Goal: Navigation & Orientation: Find specific page/section

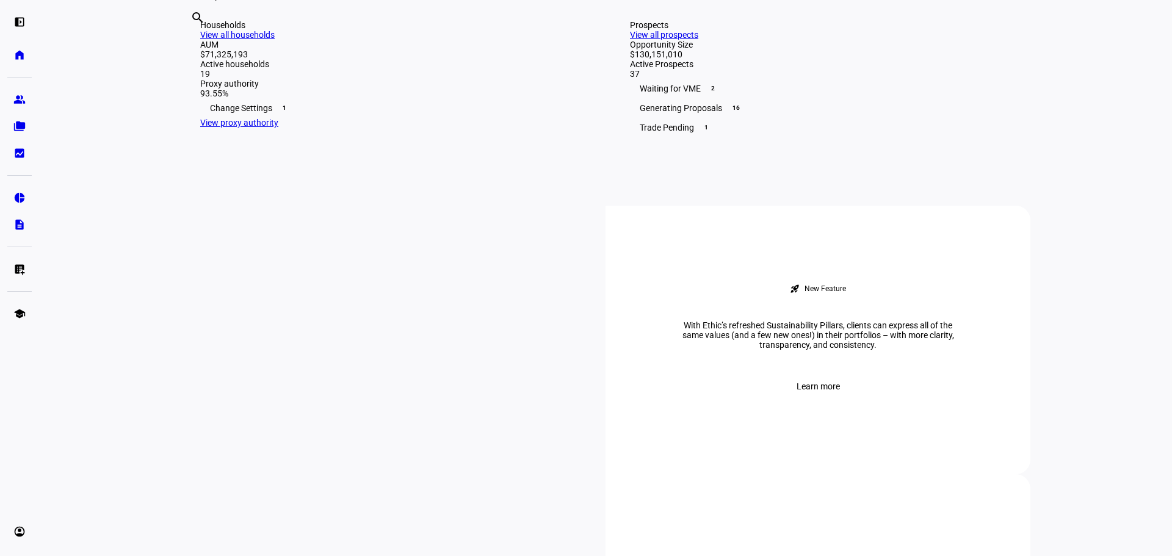
scroll to position [305, 0]
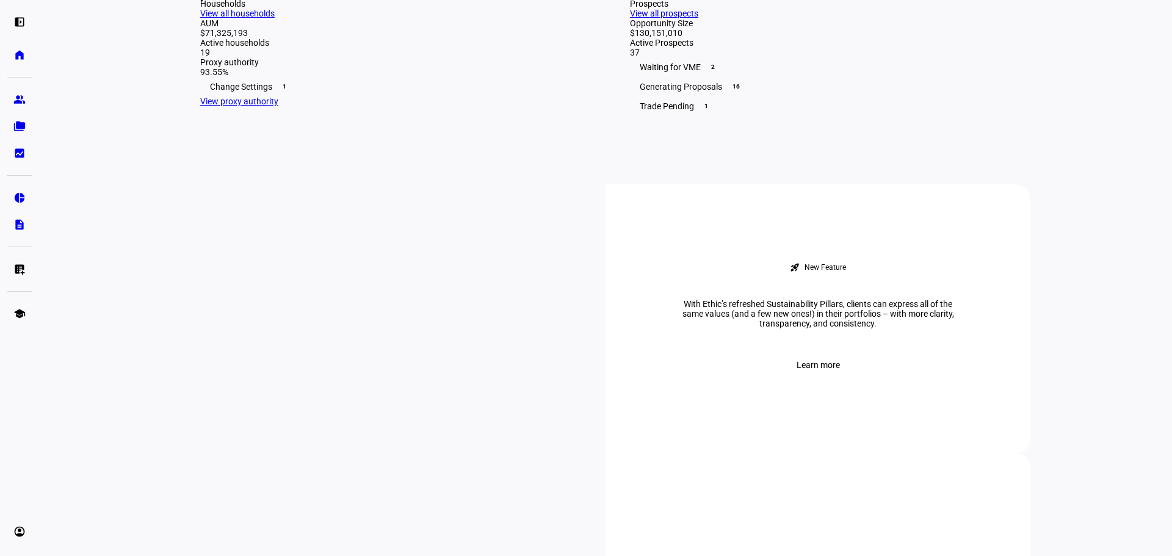
click at [698, 18] on link "View all prospects" at bounding box center [664, 14] width 68 height 10
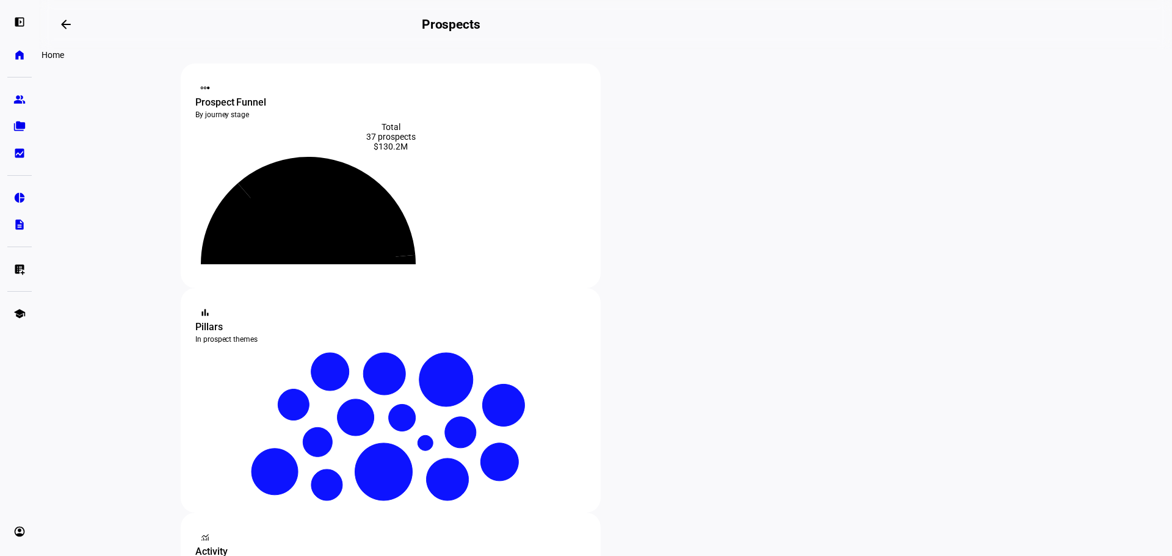
click at [17, 55] on eth-mat-symbol "home" at bounding box center [19, 55] width 12 height 12
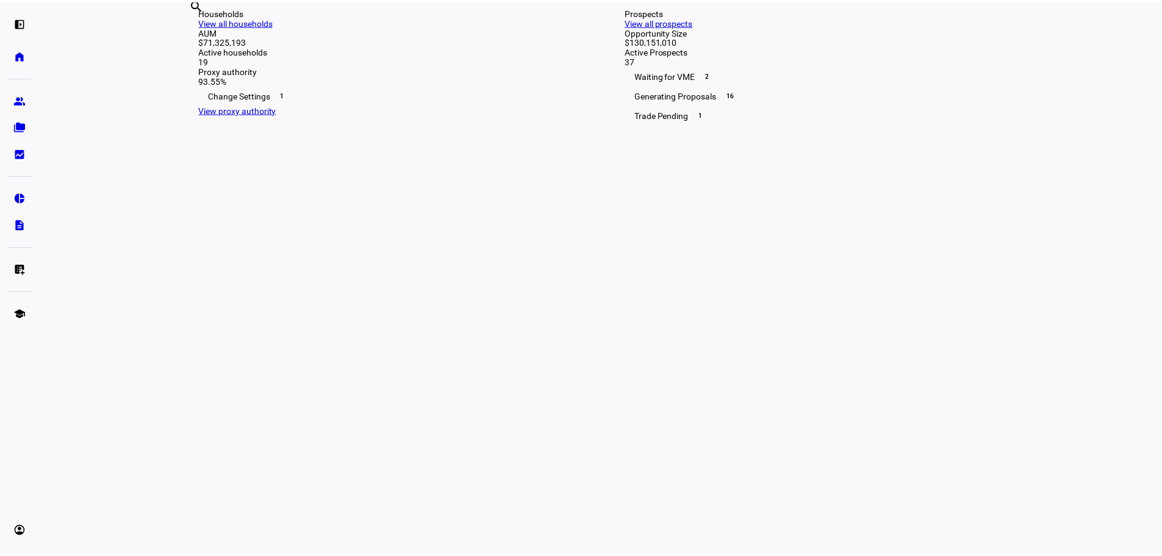
scroll to position [305, 0]
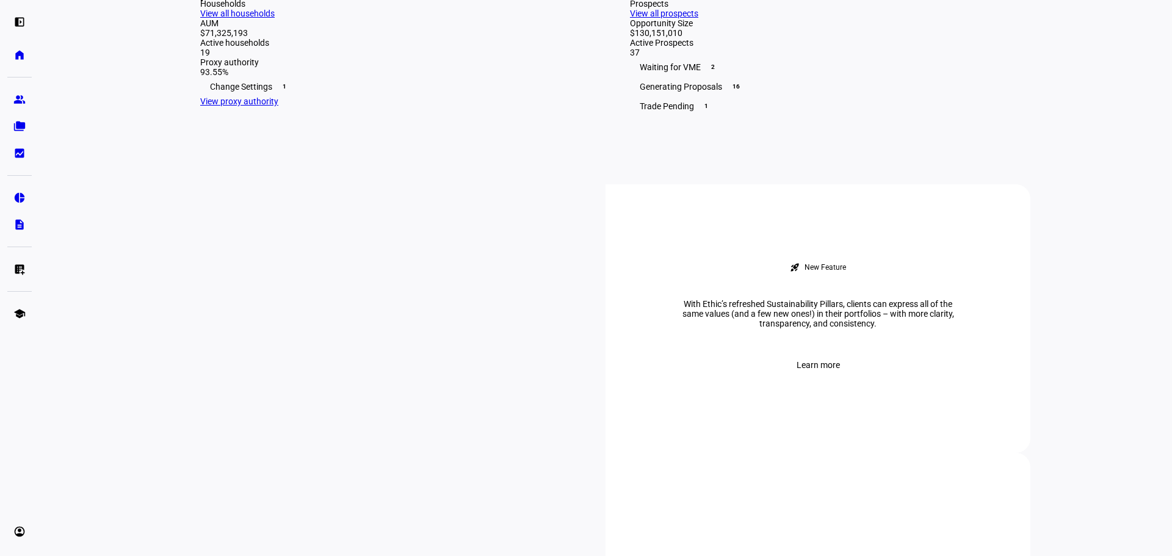
click at [275, 18] on link "View all households" at bounding box center [237, 14] width 74 height 10
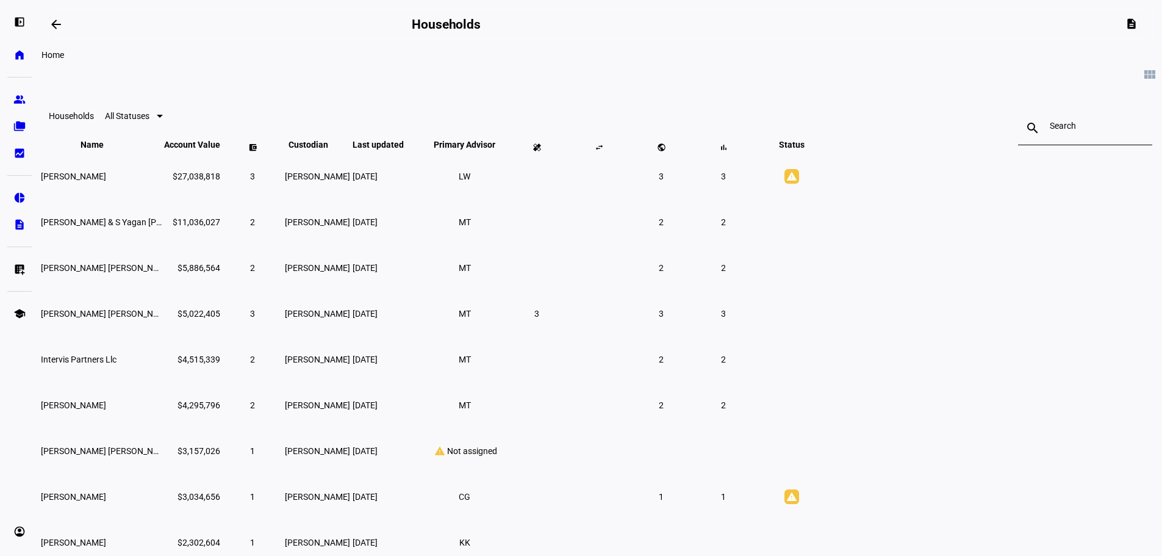
click at [24, 56] on eth-mat-symbol "home" at bounding box center [19, 55] width 12 height 12
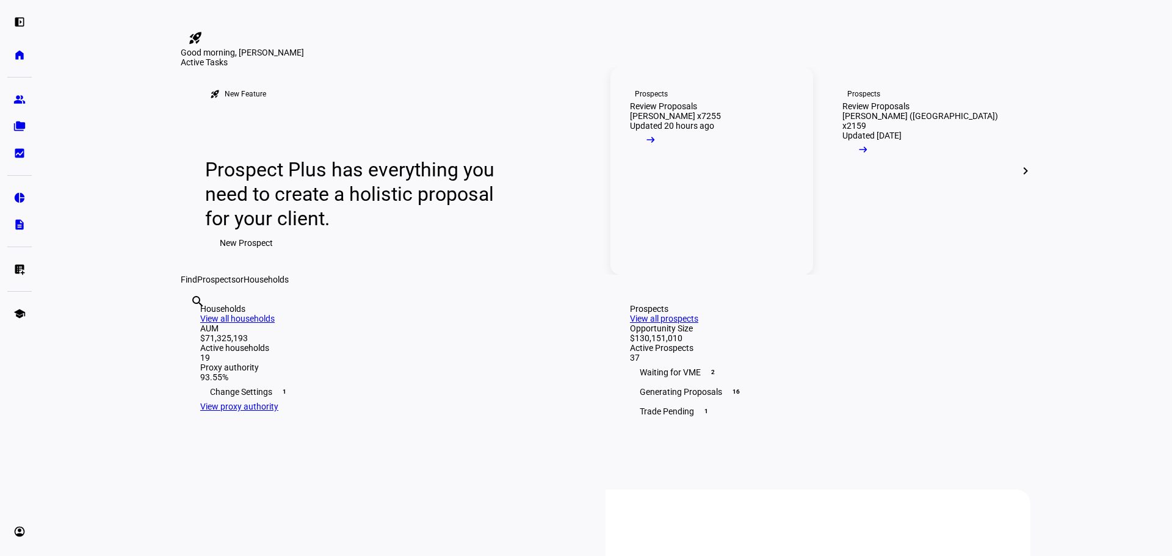
scroll to position [244, 0]
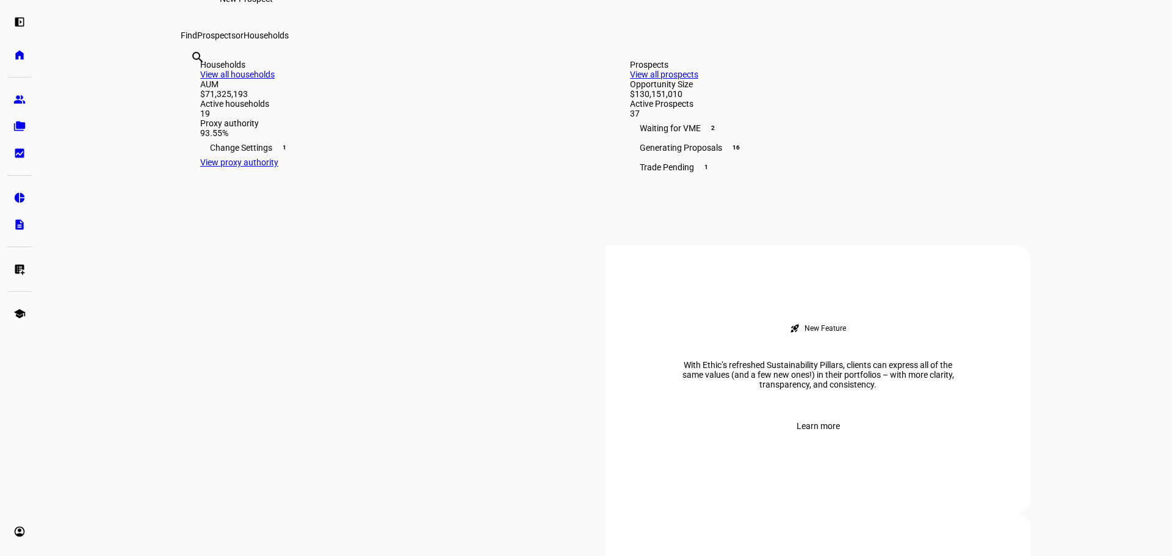
click at [698, 79] on link "View all prospects" at bounding box center [664, 75] width 68 height 10
